Goal: Task Accomplishment & Management: Use online tool/utility

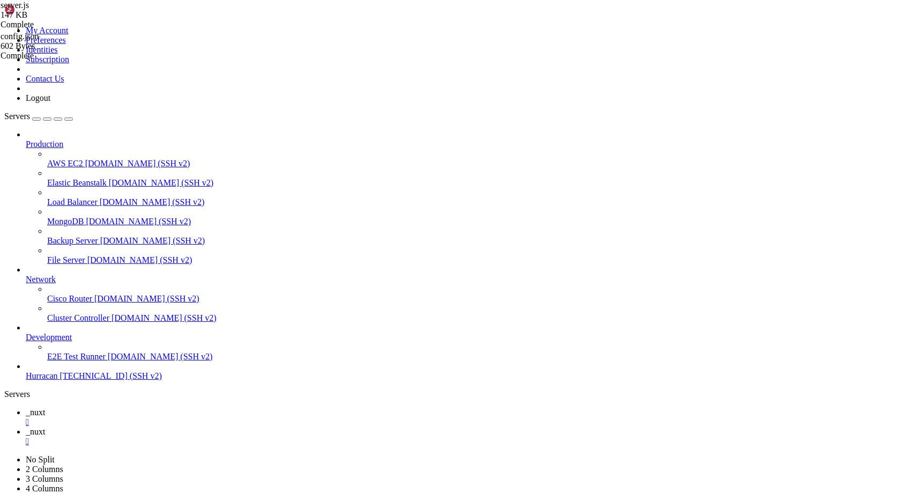
scroll to position [268, 0]
click at [239, 437] on div "" at bounding box center [470, 442] width 888 height 10
click at [180, 417] on div "" at bounding box center [470, 422] width 888 height 10
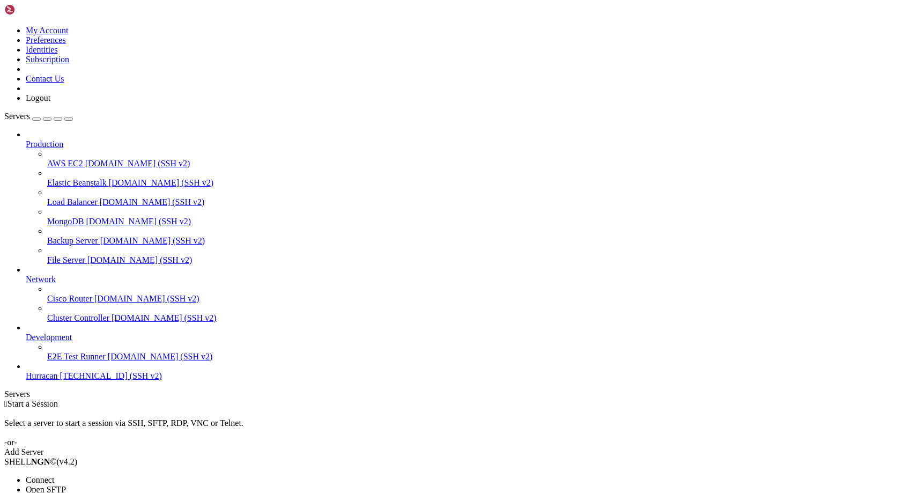
click at [66, 485] on span "Open SFTP" at bounding box center [46, 489] width 40 height 9
click at [79, 380] on span "[TECHNICAL_ID] (SSH v2)" at bounding box center [111, 375] width 102 height 9
type input "/home/admin"
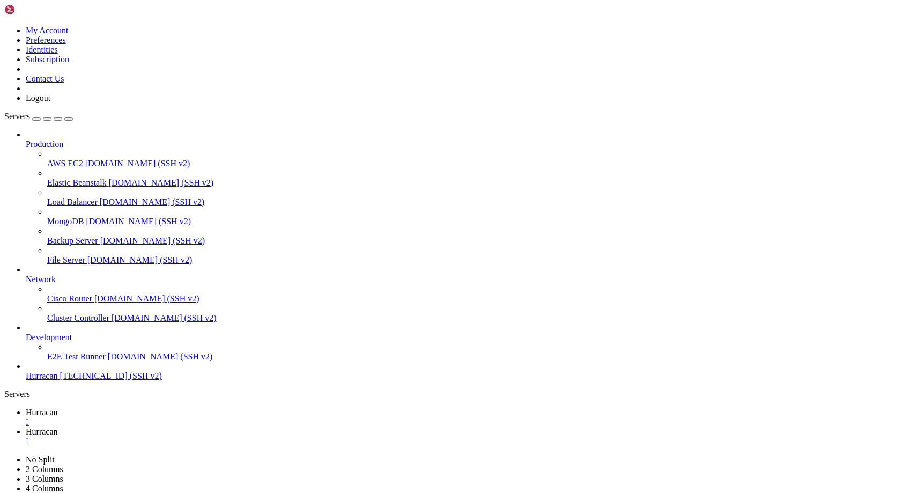
click at [58, 408] on span "Hurracan" at bounding box center [42, 412] width 32 height 9
click at [58, 427] on span "Hurracan" at bounding box center [42, 431] width 32 height 9
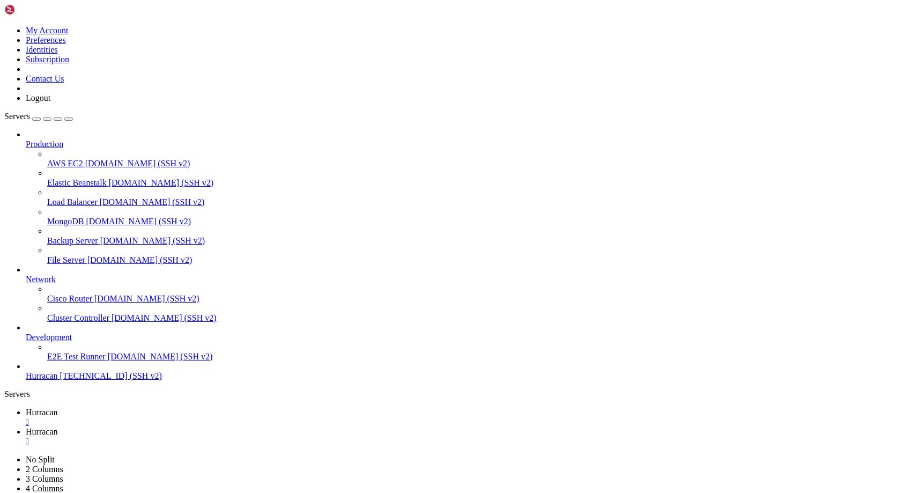
scroll to position [51760, 0]
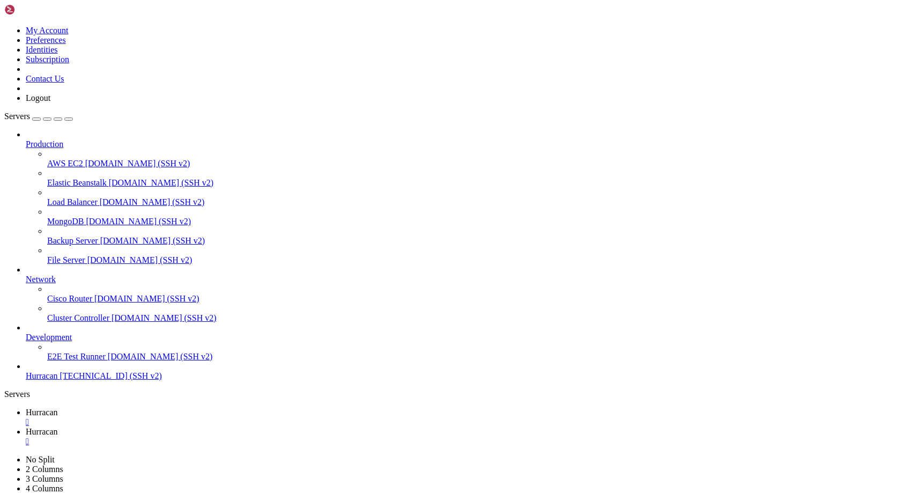
scroll to position [51992, 0]
